Goal: Transaction & Acquisition: Purchase product/service

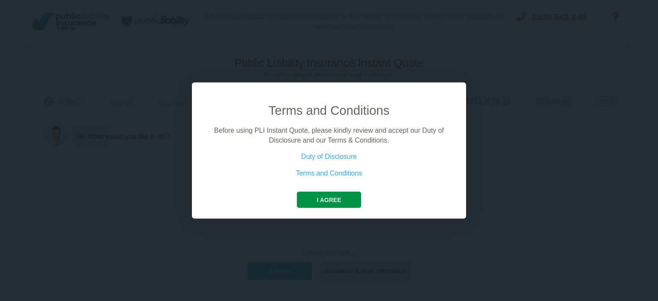
click at [328, 198] on button "I agree" at bounding box center [329, 200] width 64 height 16
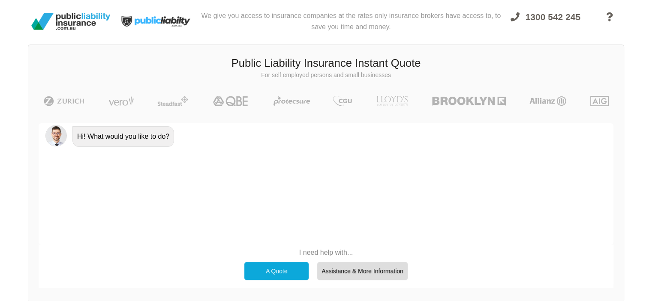
scroll to position [59, 0]
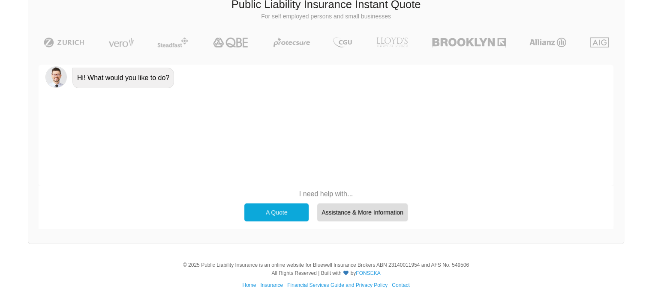
click at [276, 212] on div "A Quote" at bounding box center [276, 213] width 64 height 18
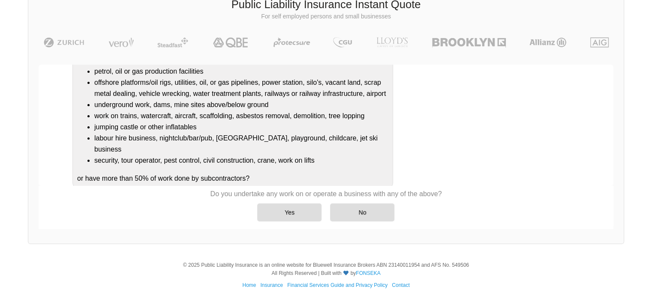
scroll to position [113, 0]
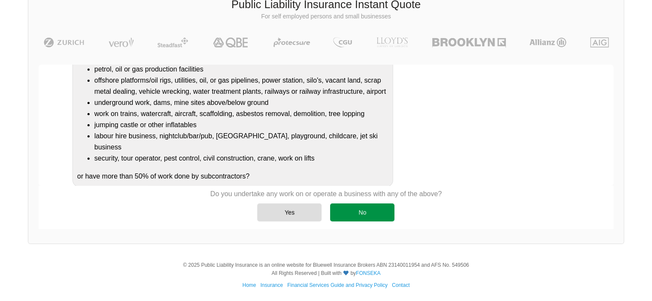
click at [372, 210] on div "No" at bounding box center [362, 213] width 64 height 18
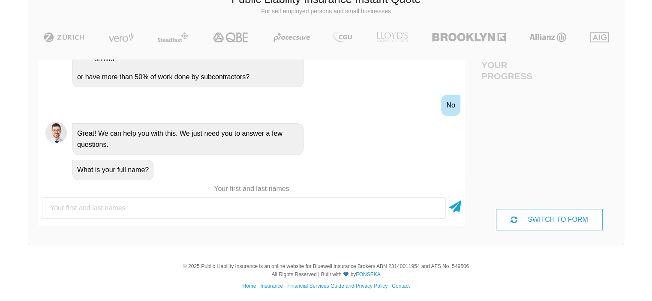
scroll to position [65, 0]
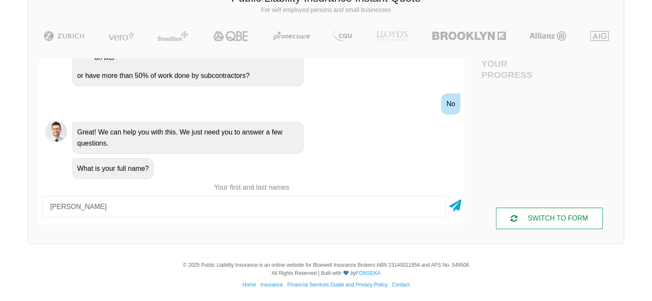
type input "[PERSON_NAME]"
click at [542, 219] on div "SWITCH TO FORM" at bounding box center [549, 218] width 106 height 21
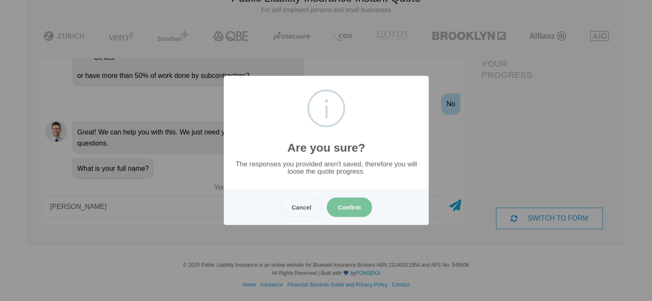
click at [350, 206] on button "Confirm" at bounding box center [349, 208] width 45 height 20
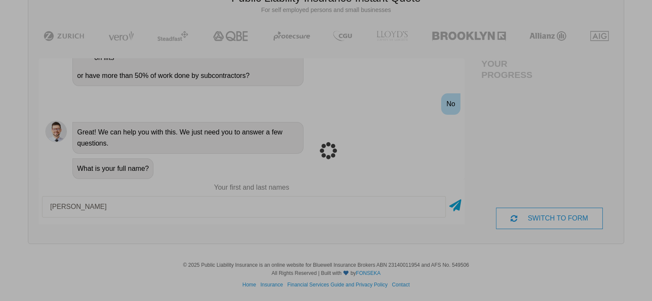
scroll to position [21, 0]
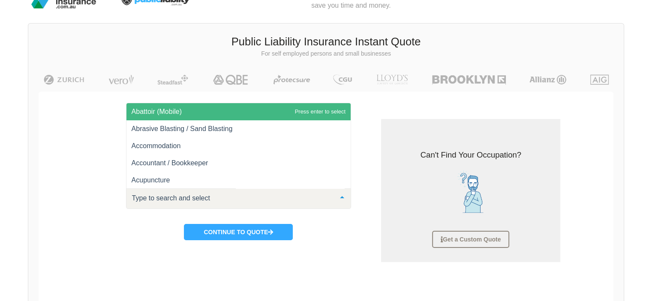
click at [321, 198] on div at bounding box center [238, 199] width 225 height 21
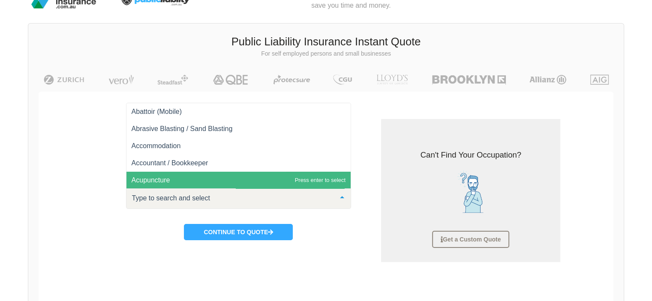
click at [170, 200] on input "text" at bounding box center [232, 198] width 204 height 9
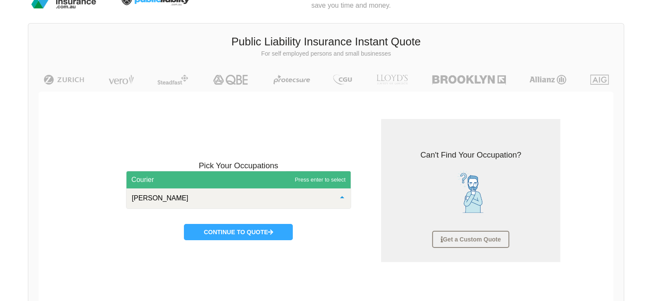
type input "courier"
click at [168, 178] on span "Courier" at bounding box center [238, 179] width 225 height 17
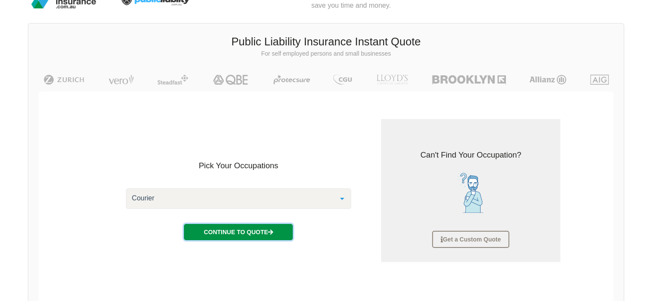
click at [251, 231] on button "Continue to Quote" at bounding box center [238, 232] width 109 height 16
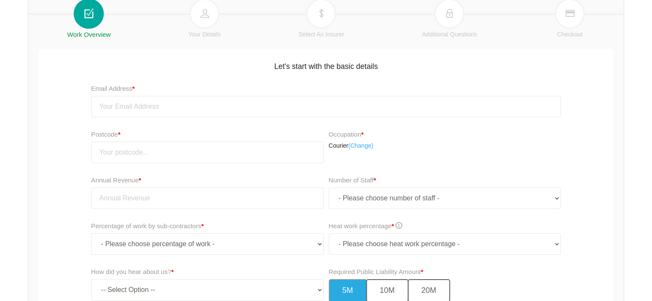
scroll to position [165, 0]
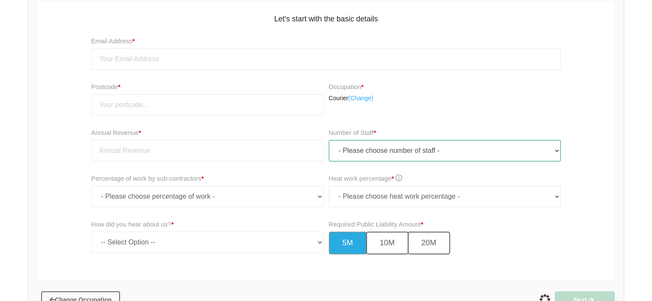
click at [372, 150] on select "- Please choose number of staff - 1 2 3 4 5 6 7 8 9 10 11+" at bounding box center [445, 150] width 232 height 21
select select "1"
click at [329, 140] on select "- Please choose number of staff - 1 2 3 4 5 6 7 8 9 10 11+" at bounding box center [445, 150] width 232 height 21
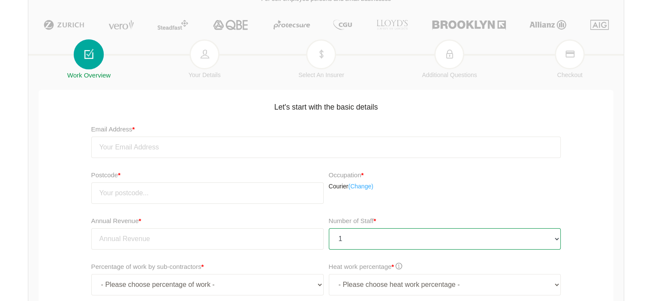
scroll to position [93, 0]
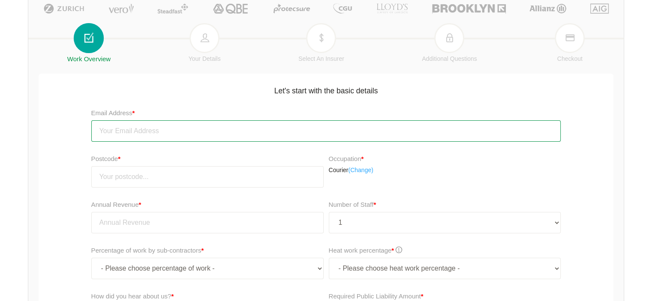
click at [216, 128] on input "email" at bounding box center [326, 130] width 470 height 21
type input "[EMAIL_ADDRESS][DOMAIN_NAME]"
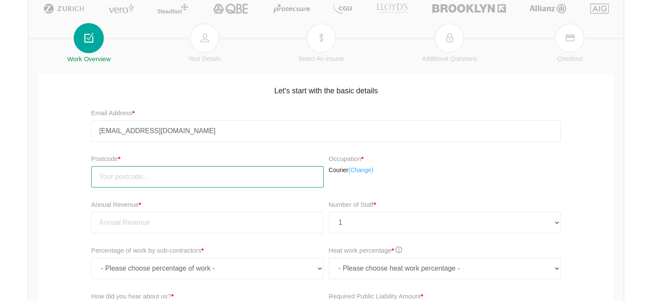
click at [192, 172] on input "number" at bounding box center [207, 176] width 232 height 21
type input "2602"
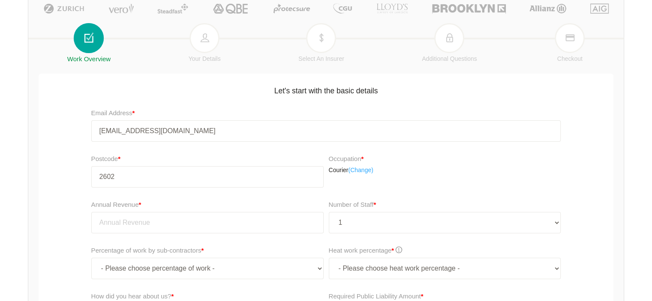
click at [434, 171] on p "Courier ( Change)" at bounding box center [445, 170] width 232 height 9
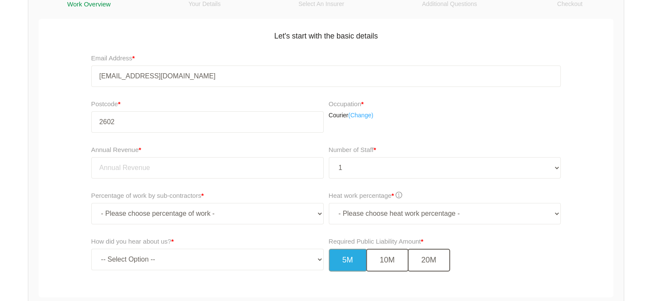
scroll to position [165, 0]
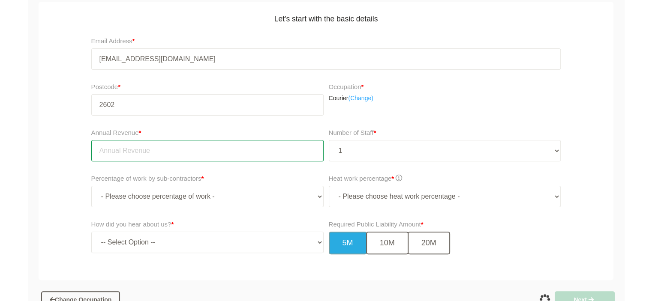
drag, startPoint x: 265, startPoint y: 152, endPoint x: 406, endPoint y: 113, distance: 146.7
click at [266, 150] on input "tel" at bounding box center [207, 150] width 232 height 21
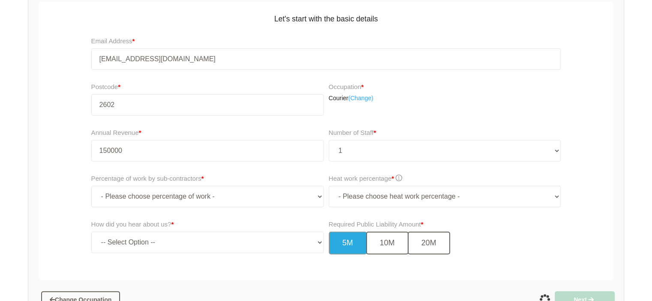
type input "150,000.00"
click at [557, 114] on div "Occupation * Courier ( Change)" at bounding box center [446, 102] width 241 height 46
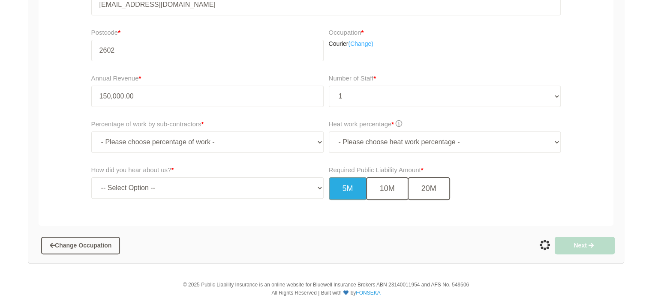
scroll to position [236, 0]
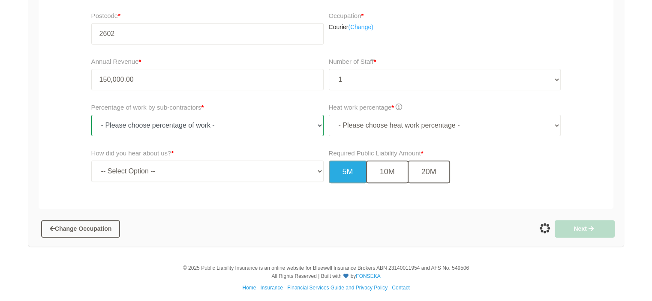
click at [314, 125] on select "- Please choose percentage of work - 0% 0 to 9.99% 10% to 19.99% 20% to 29.99% …" at bounding box center [207, 125] width 232 height 21
select select "0"
click at [91, 115] on select "- Please choose percentage of work - 0% 0 to 9.99% 10% to 19.99% 20% to 29.99% …" at bounding box center [207, 125] width 232 height 21
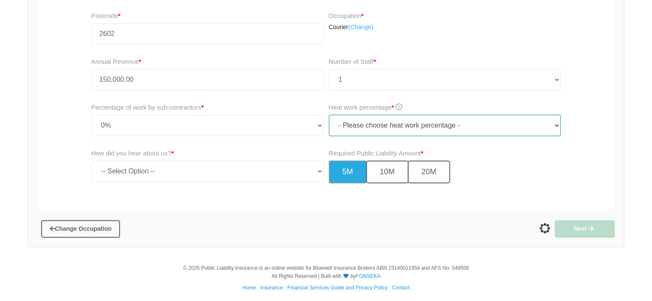
click at [399, 123] on select "- Please choose heat work percentage - 0% 0 to 5% Above 5%" at bounding box center [445, 125] width 232 height 21
select select "0"
click at [329, 115] on select "- Please choose heat work percentage - 0% 0 to 5% Above 5%" at bounding box center [445, 125] width 232 height 21
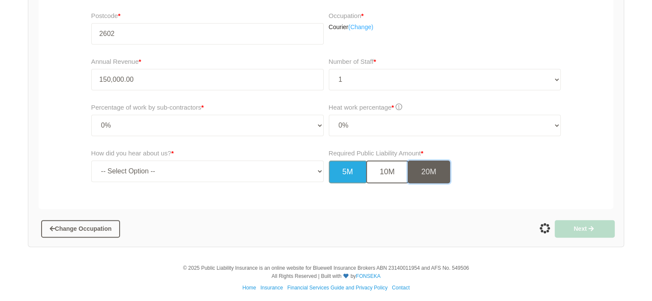
click at [433, 169] on button "20M" at bounding box center [429, 172] width 42 height 23
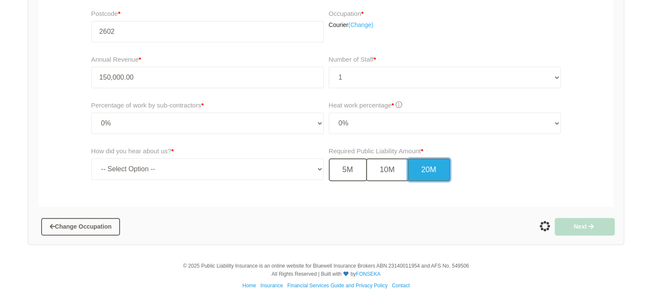
scroll to position [238, 0]
click at [282, 171] on select "-- Select Option -- TV Commercial Google Search Bing Search Referred by Someone…" at bounding box center [207, 168] width 232 height 21
select select "google"
click at [91, 158] on select "-- Select Option -- TV Commercial Google Search Bing Search Referred by Someone…" at bounding box center [207, 168] width 232 height 21
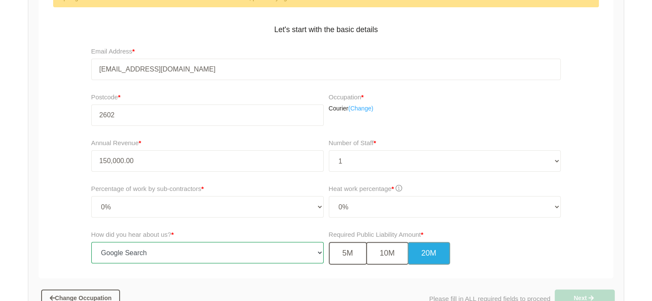
scroll to position [124, 0]
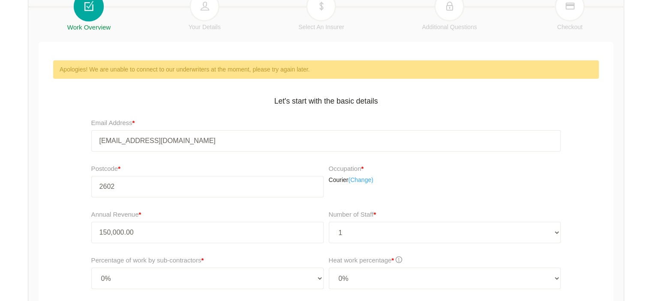
click at [499, 178] on p "Courier ( Change)" at bounding box center [445, 180] width 232 height 9
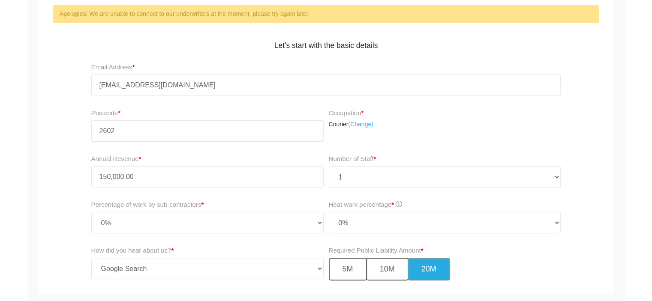
scroll to position [267, 0]
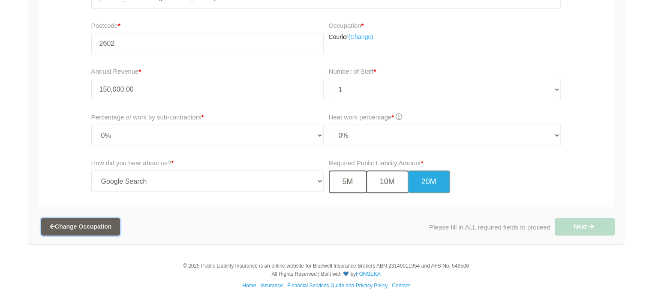
click at [90, 223] on button "Change Occupation" at bounding box center [80, 226] width 79 height 17
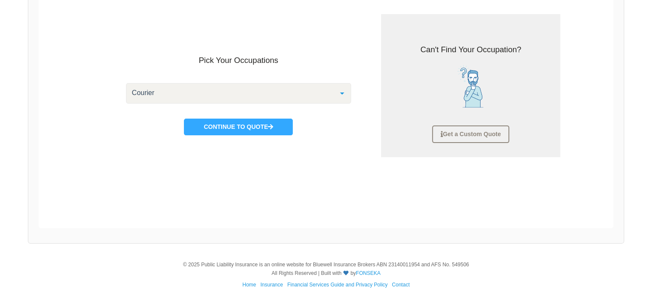
scroll to position [163, 0]
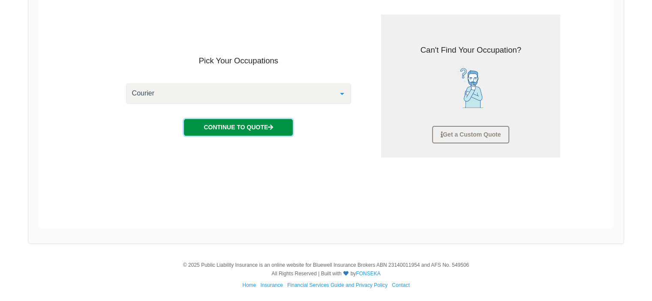
click at [255, 126] on button "Continue to Quote" at bounding box center [238, 127] width 109 height 16
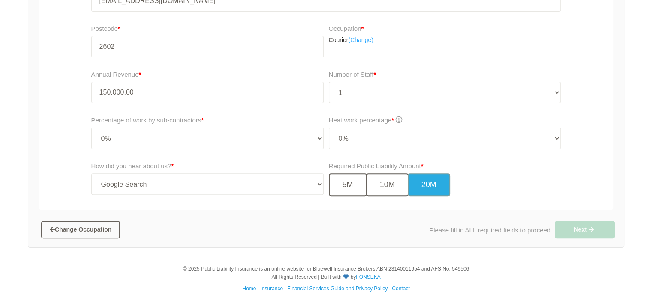
scroll to position [267, 0]
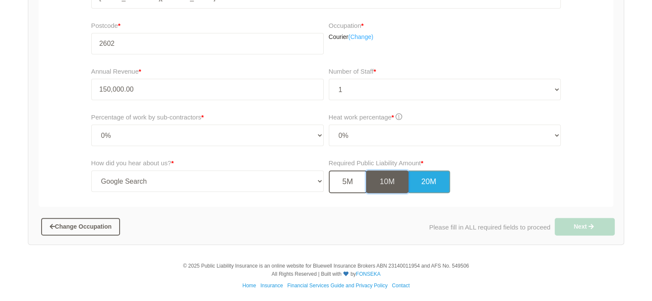
click at [389, 177] on button "10M" at bounding box center [387, 182] width 42 height 23
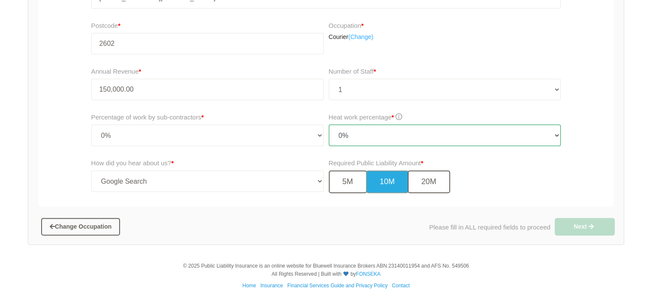
click at [359, 135] on select "- Please choose heat work percentage - 0% 0 to 5% Above 5%" at bounding box center [445, 135] width 232 height 21
click at [329, 125] on select "- Please choose heat work percentage - 0% 0 to 5% Above 5%" at bounding box center [445, 135] width 232 height 21
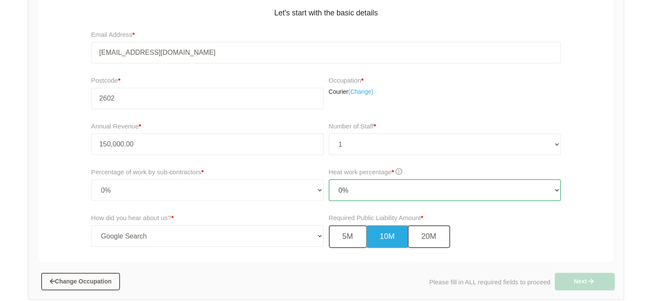
scroll to position [196, 0]
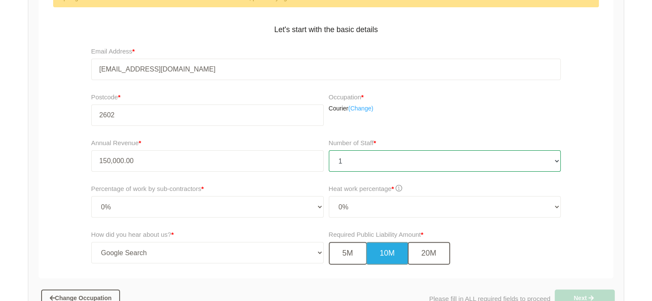
click at [362, 162] on select "- Please choose number of staff - 1 2 3 4 5 6 7 8 9 10 11+" at bounding box center [445, 160] width 232 height 21
click at [329, 150] on select "- Please choose number of staff - 1 2 3 4 5 6 7 8 9 10 11+" at bounding box center [445, 160] width 232 height 21
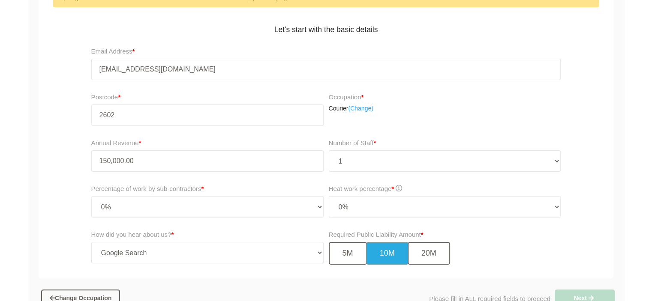
click at [413, 125] on div "Occupation * Courier ( Change)" at bounding box center [446, 113] width 241 height 46
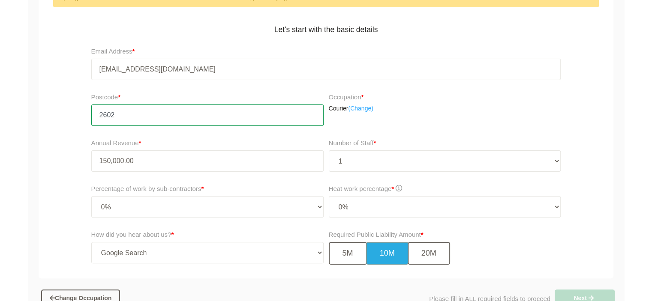
click at [264, 114] on input "2602" at bounding box center [207, 115] width 232 height 21
drag, startPoint x: 168, startPoint y: 112, endPoint x: 55, endPoint y: 112, distance: 112.3
click at [57, 112] on div "Postcode * 2602 Occupation * Courier ( Change)" at bounding box center [325, 113] width 579 height 46
type input "2602"
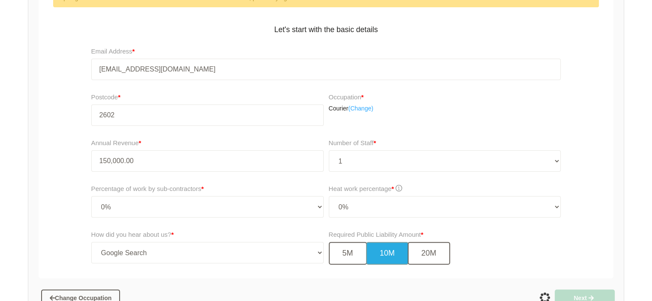
click at [64, 108] on div "Postcode * 2602 Occupation * Courier ( Change)" at bounding box center [325, 113] width 579 height 46
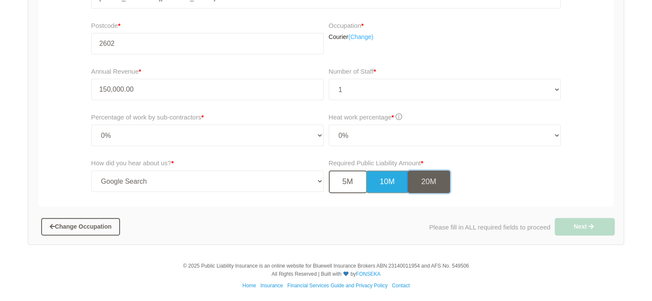
click at [432, 180] on button "20M" at bounding box center [429, 182] width 42 height 23
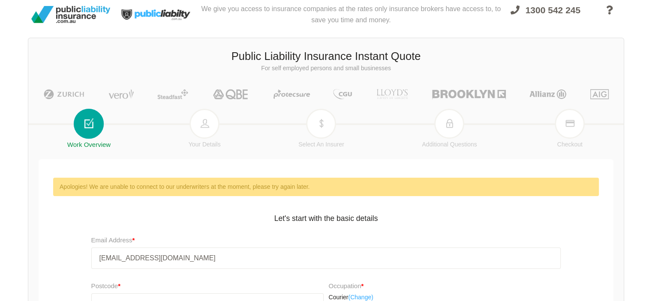
scroll to position [0, 0]
